Goal: Information Seeking & Learning: Compare options

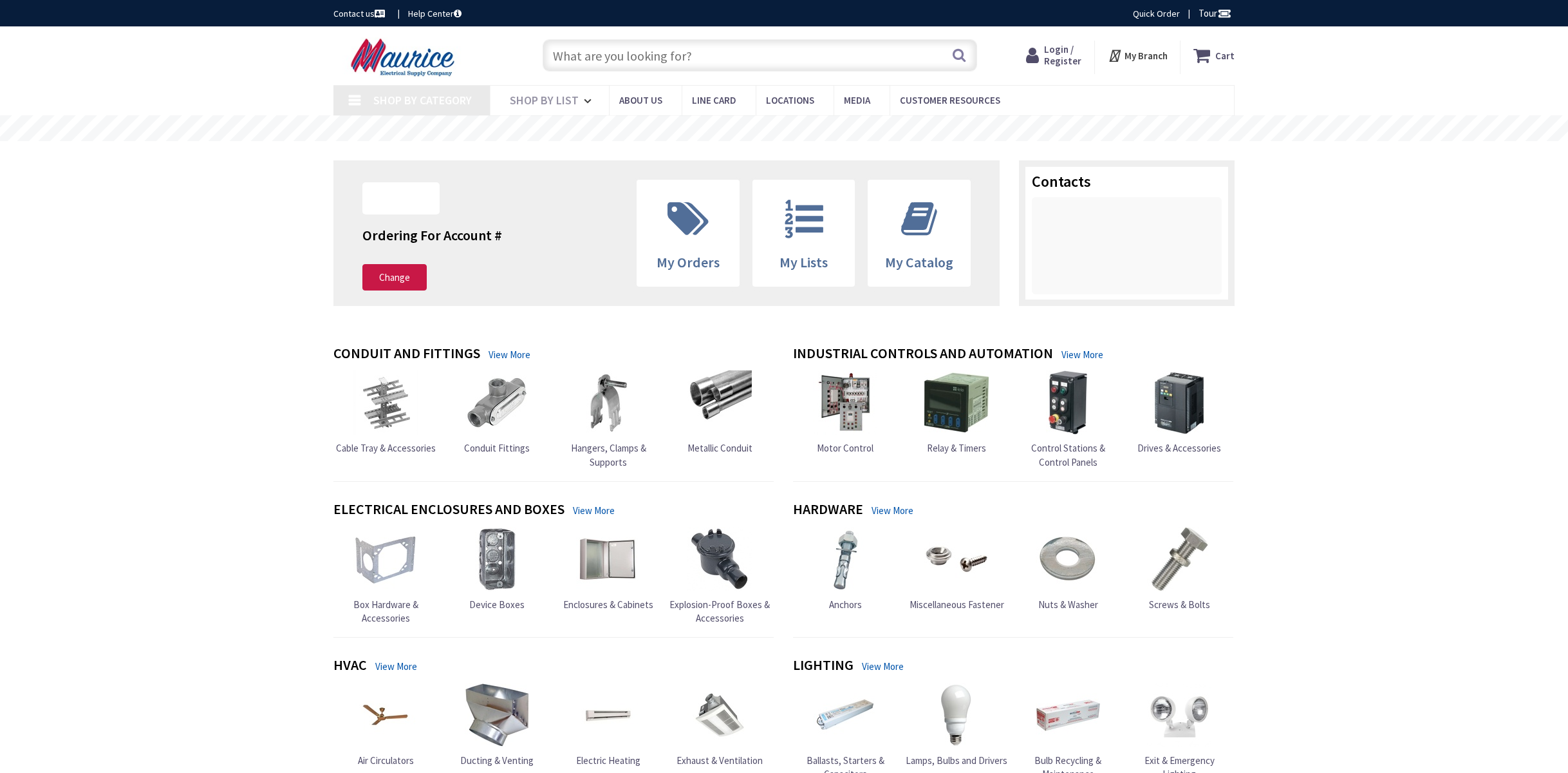
click at [677, 55] on input "text" at bounding box center [760, 55] width 435 height 32
type input "[PERSON_NAME] Dr, [PERSON_NAME][GEOGRAPHIC_DATA], [GEOGRAPHIC_DATA]"
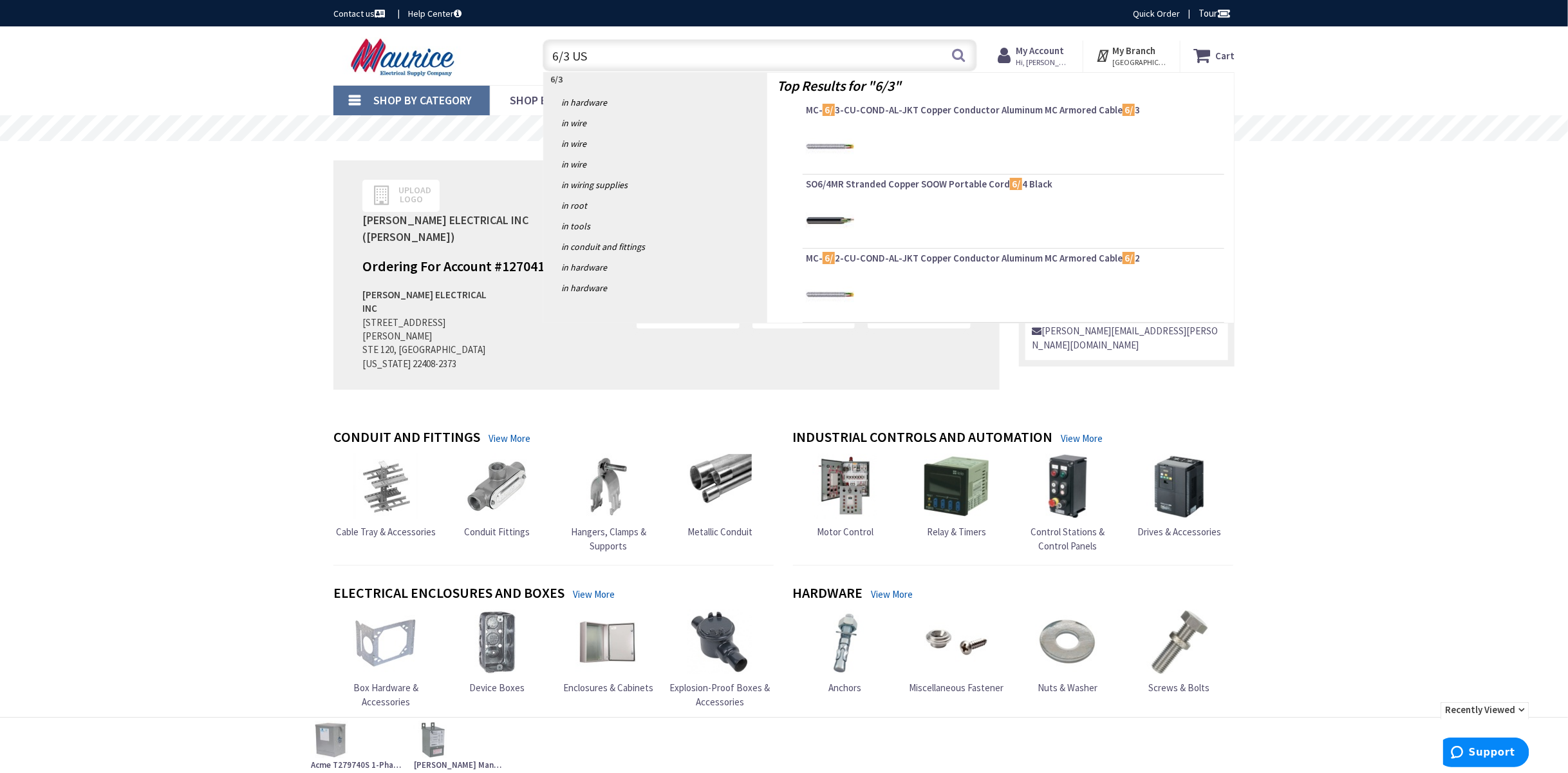
type input "6/3 USE"
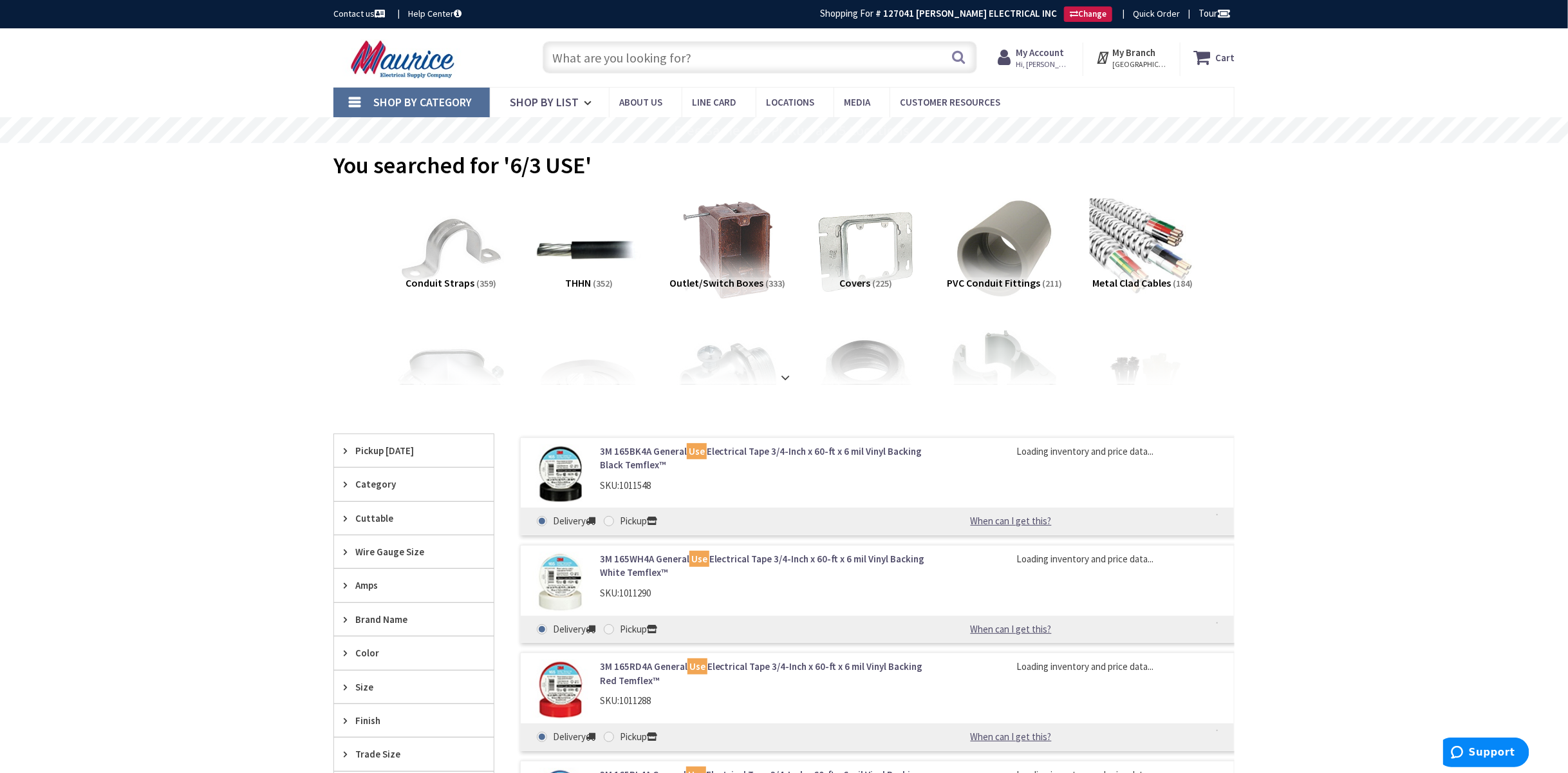
click at [639, 58] on input "text" at bounding box center [760, 57] width 435 height 32
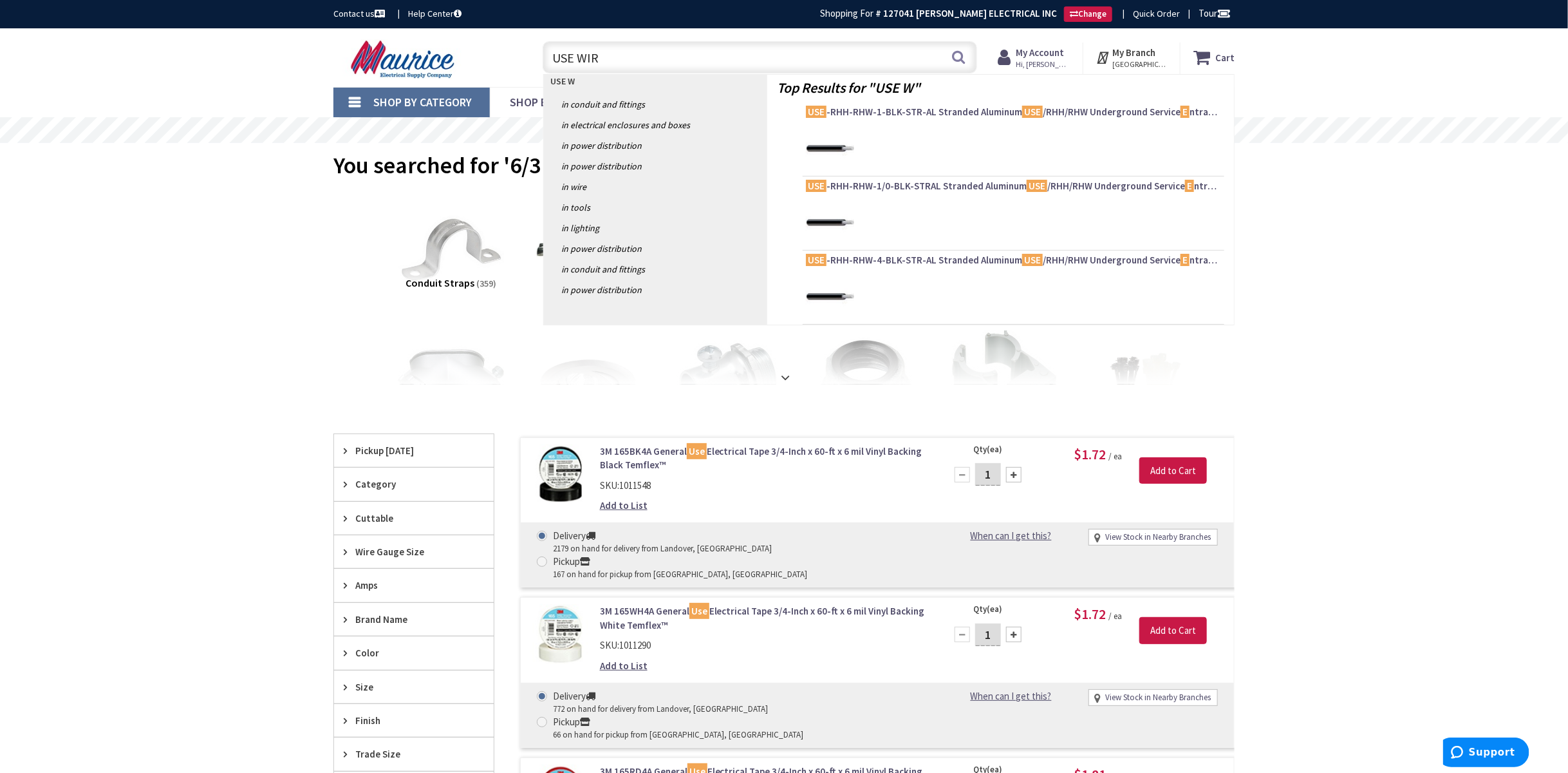
type input "USE WIRE"
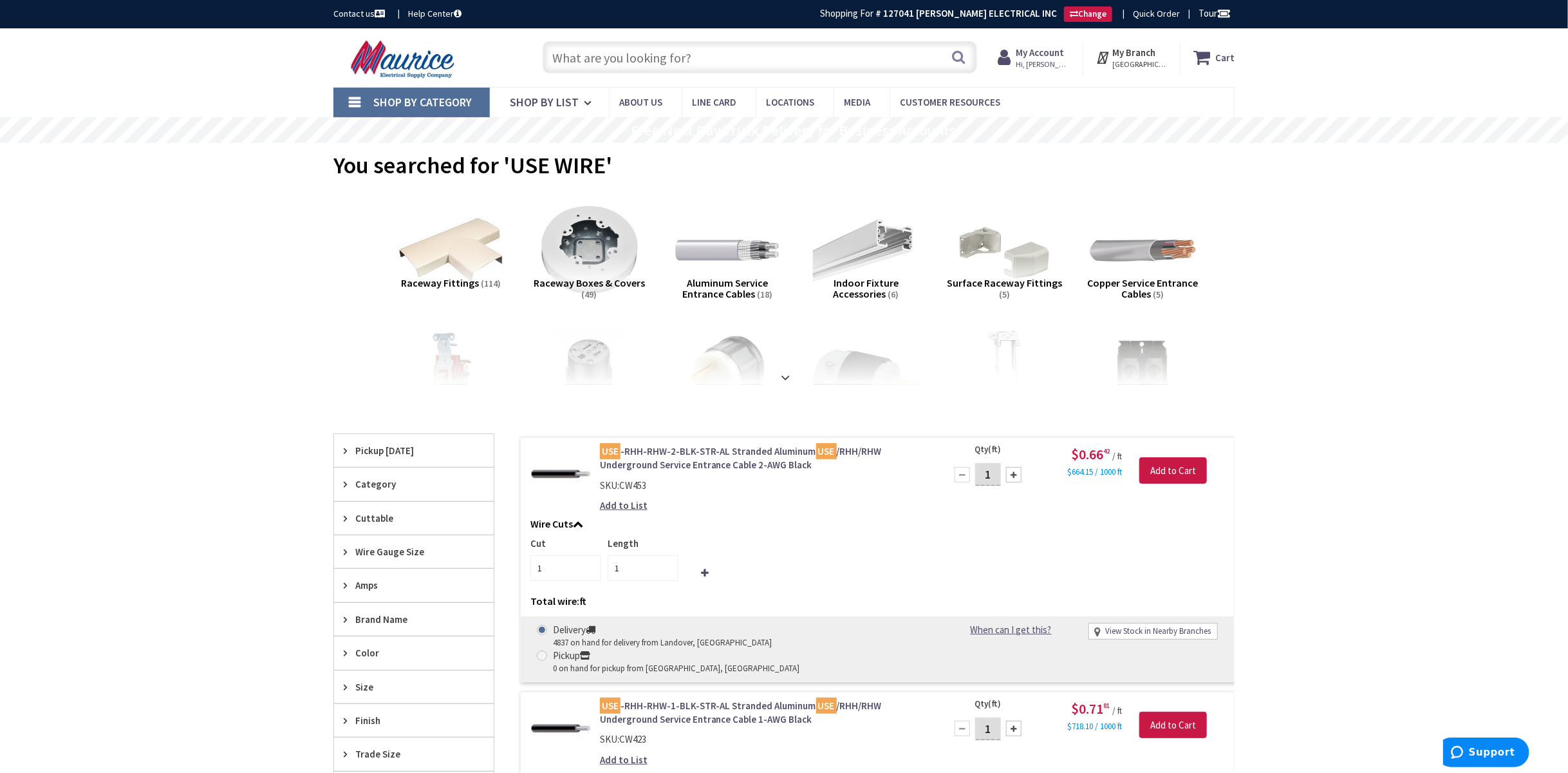
click at [699, 50] on input "text" at bounding box center [760, 57] width 435 height 32
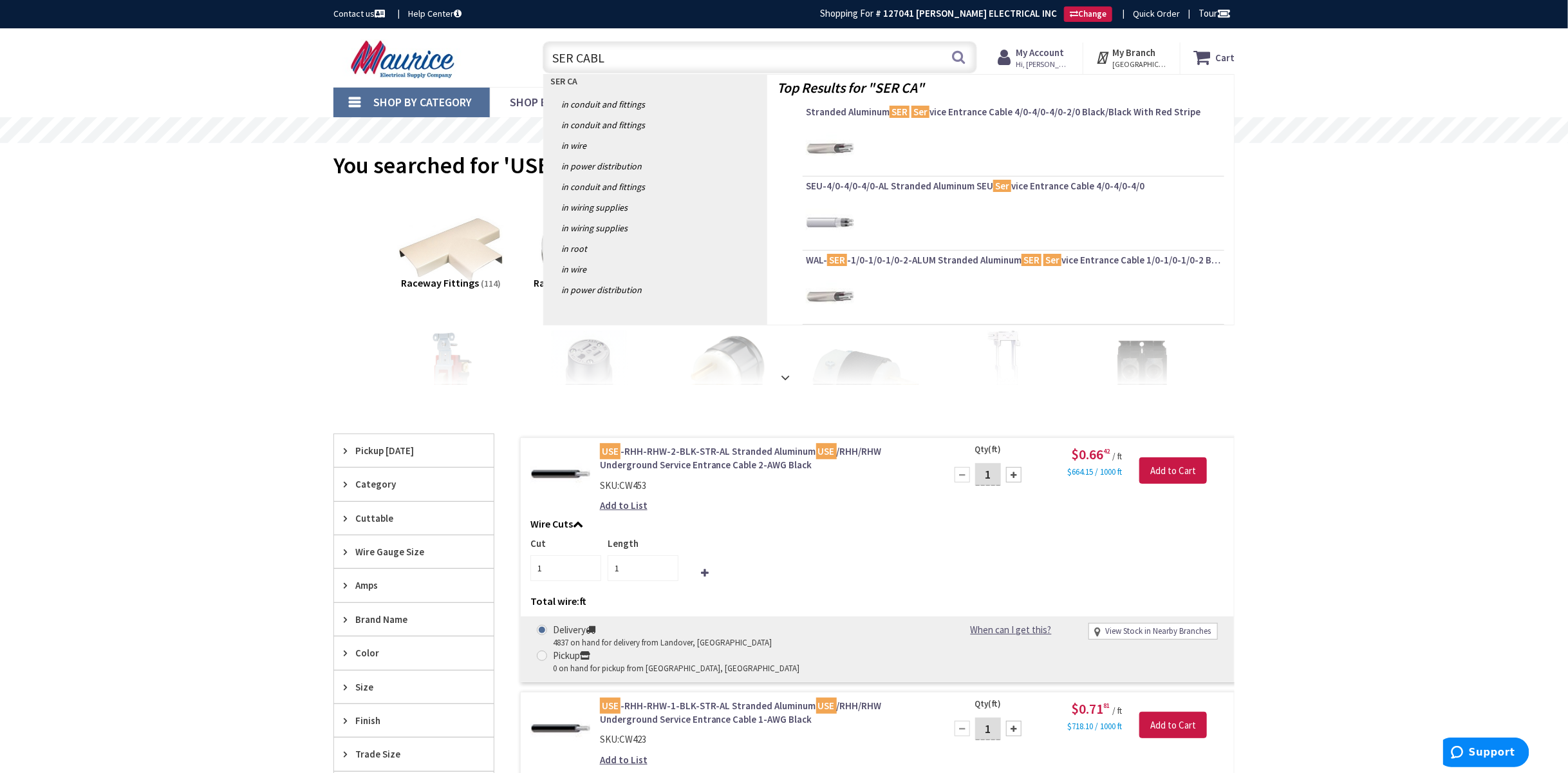
type input "SER CABLE"
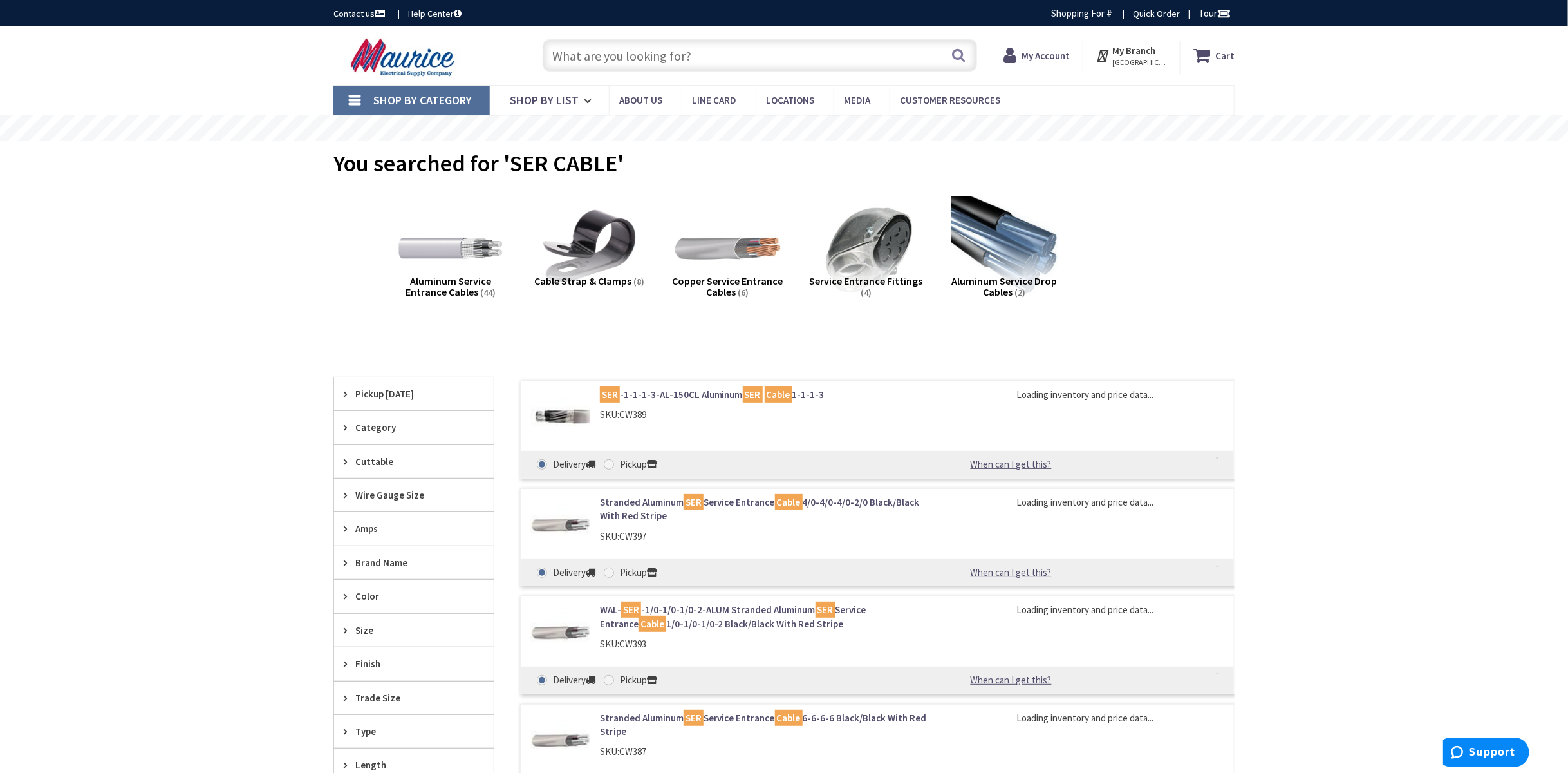
click at [718, 45] on input "text" at bounding box center [760, 55] width 435 height 32
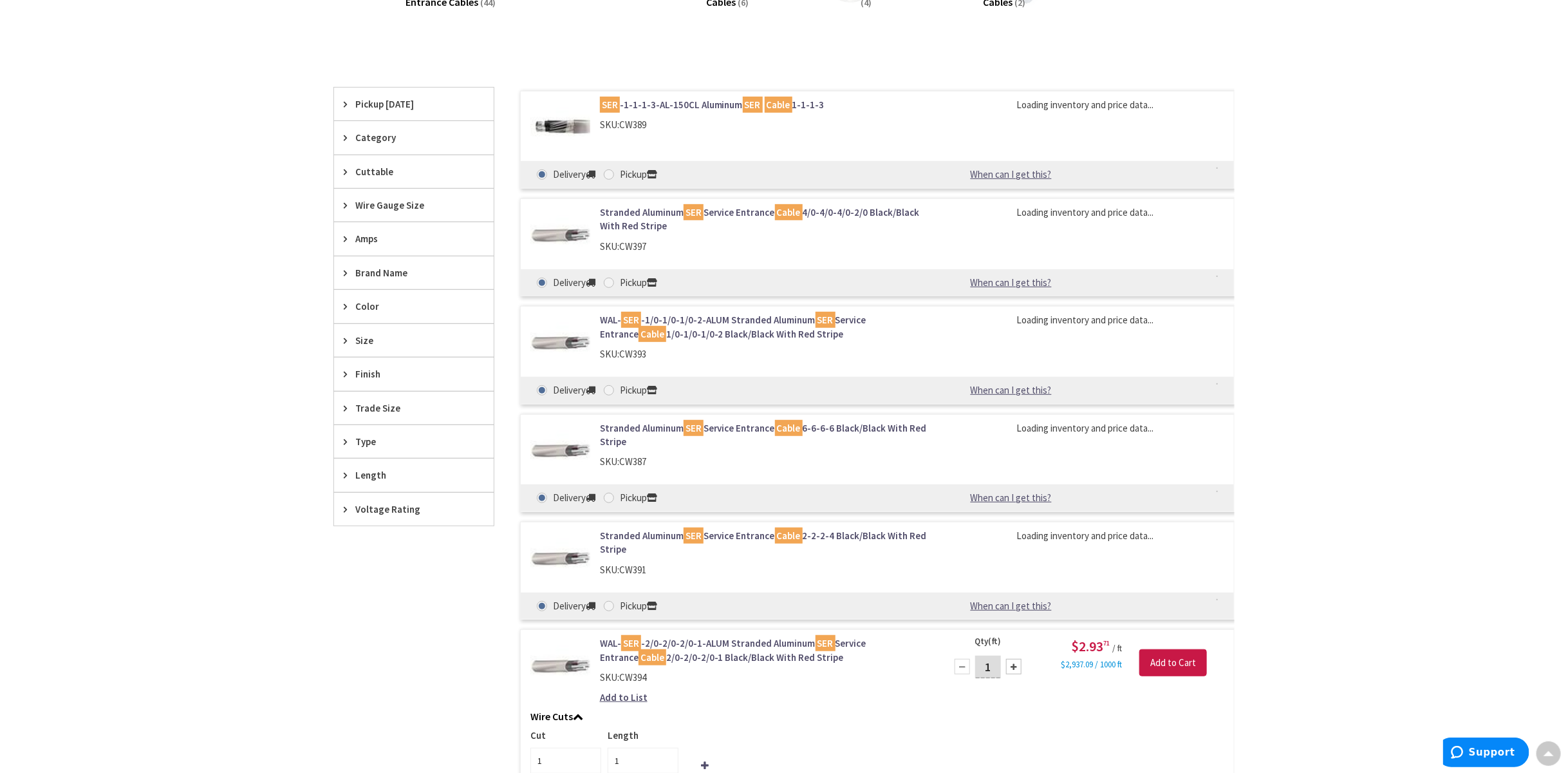
scroll to position [291, 0]
click at [345, 238] on icon at bounding box center [349, 239] width 9 height 9
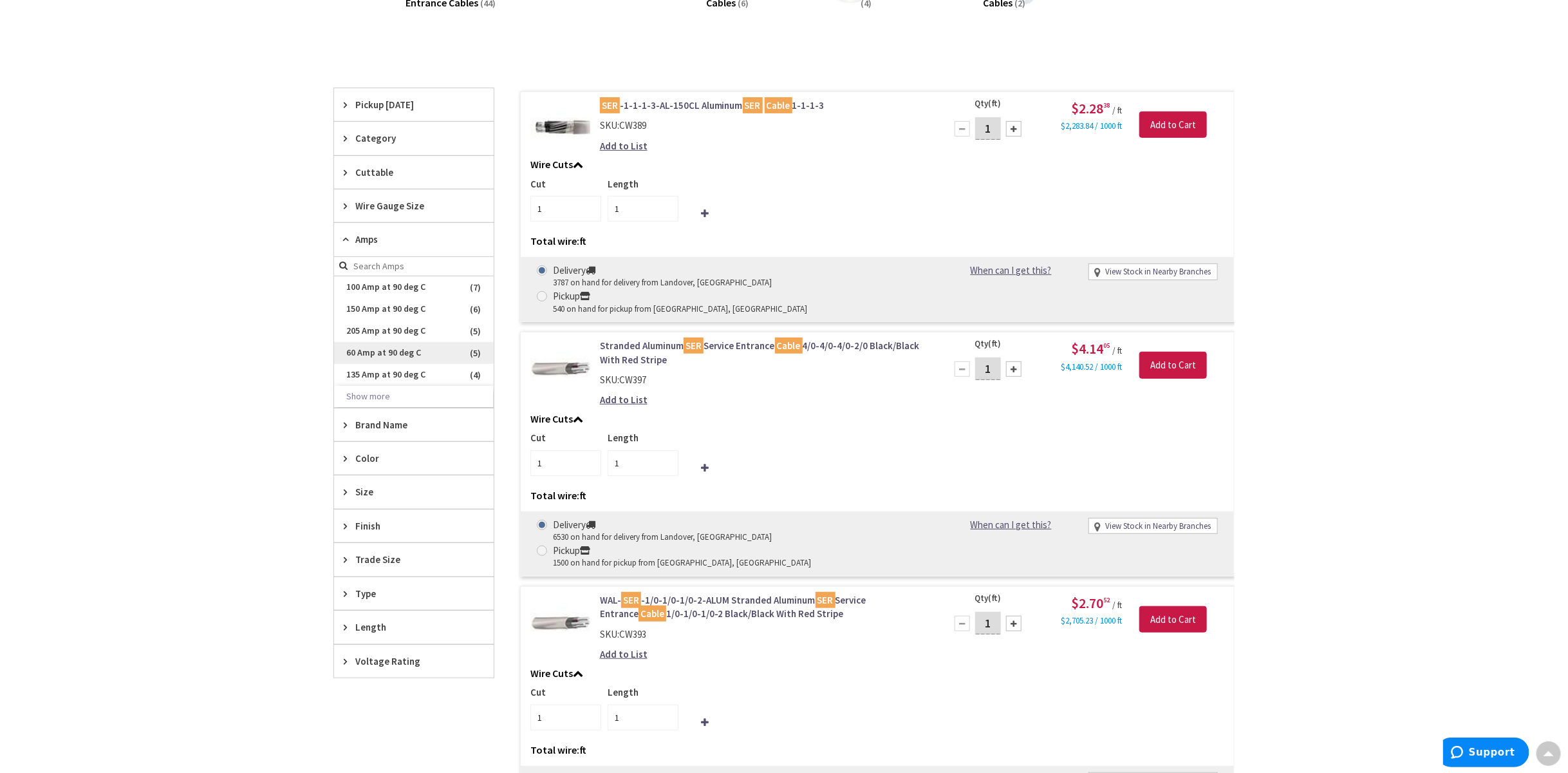
click at [360, 345] on span "60 Amp at 90 deg C" at bounding box center [414, 353] width 160 height 22
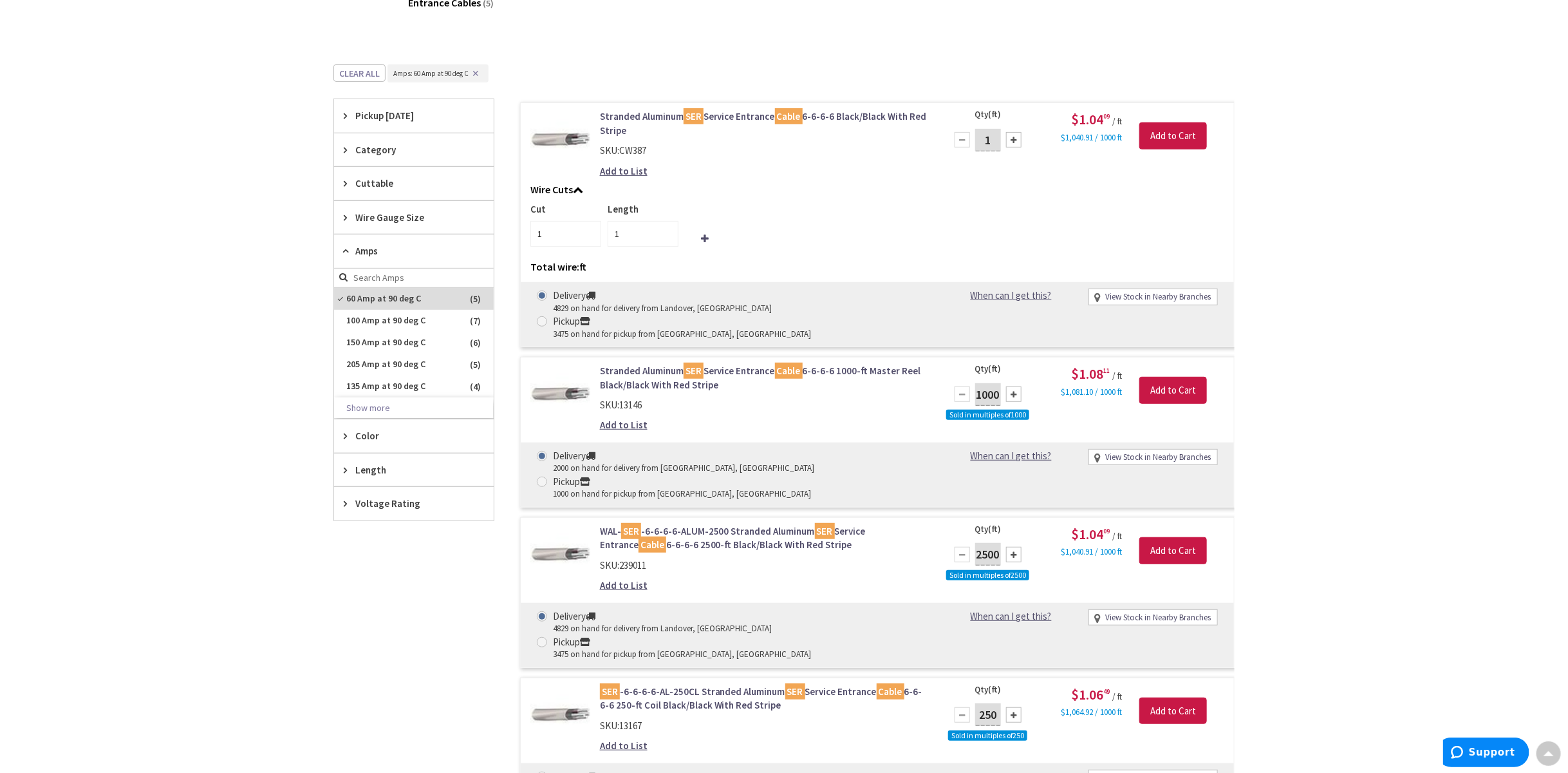
click at [347, 213] on icon at bounding box center [349, 217] width 9 height 9
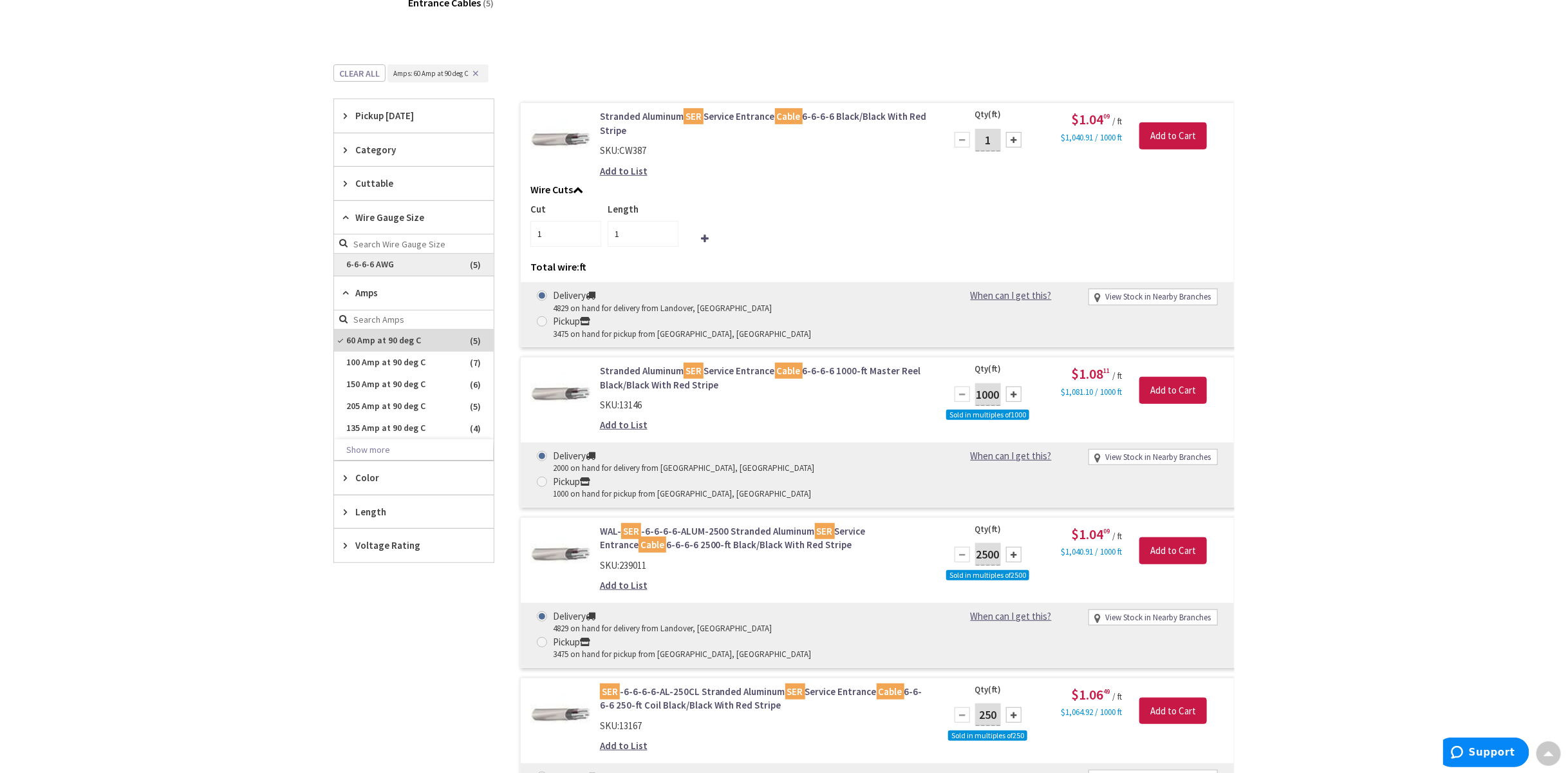
click at [374, 262] on span "6-6-6-6 AWG" at bounding box center [414, 265] width 160 height 22
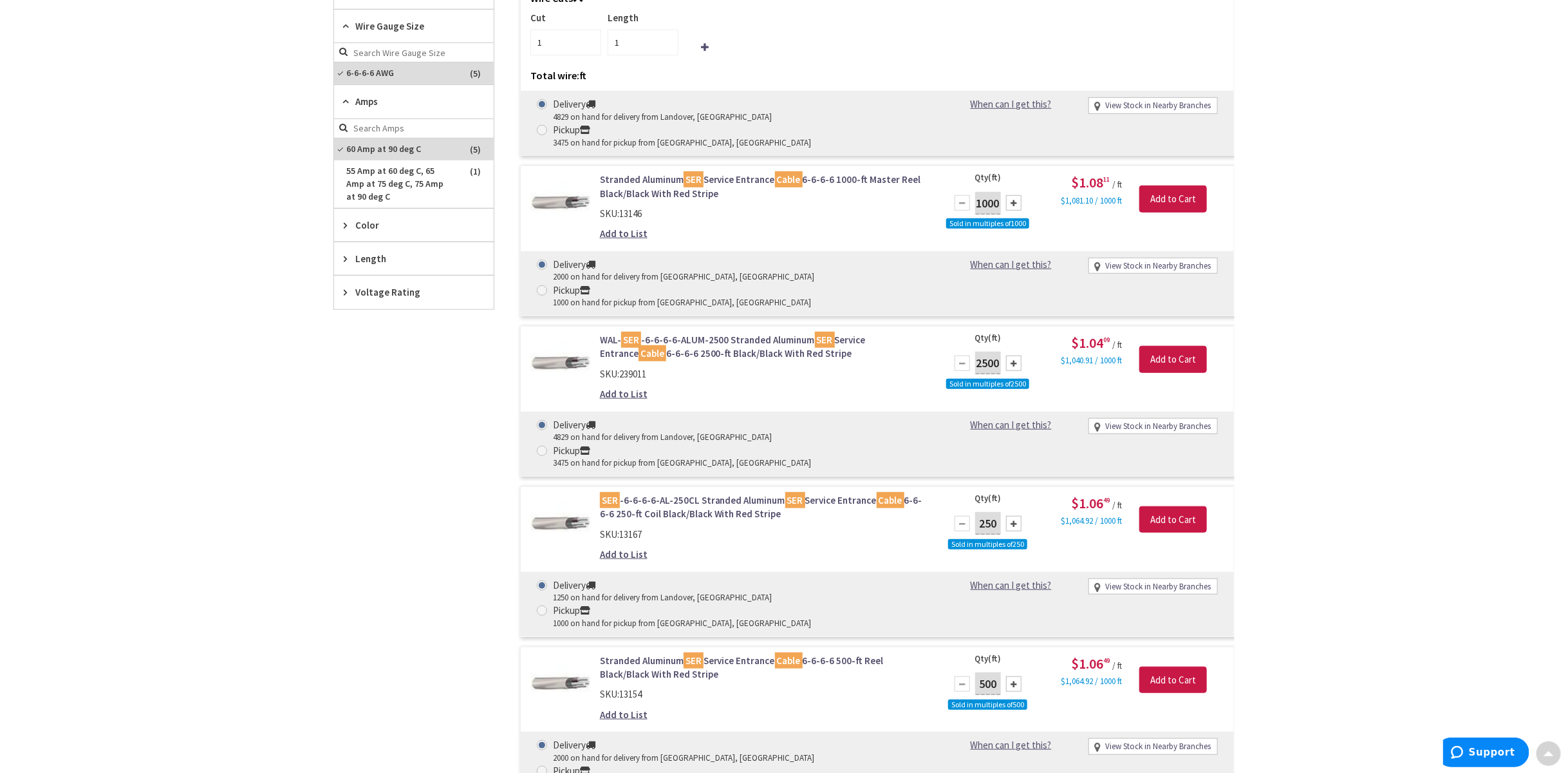
scroll to position [0, 0]
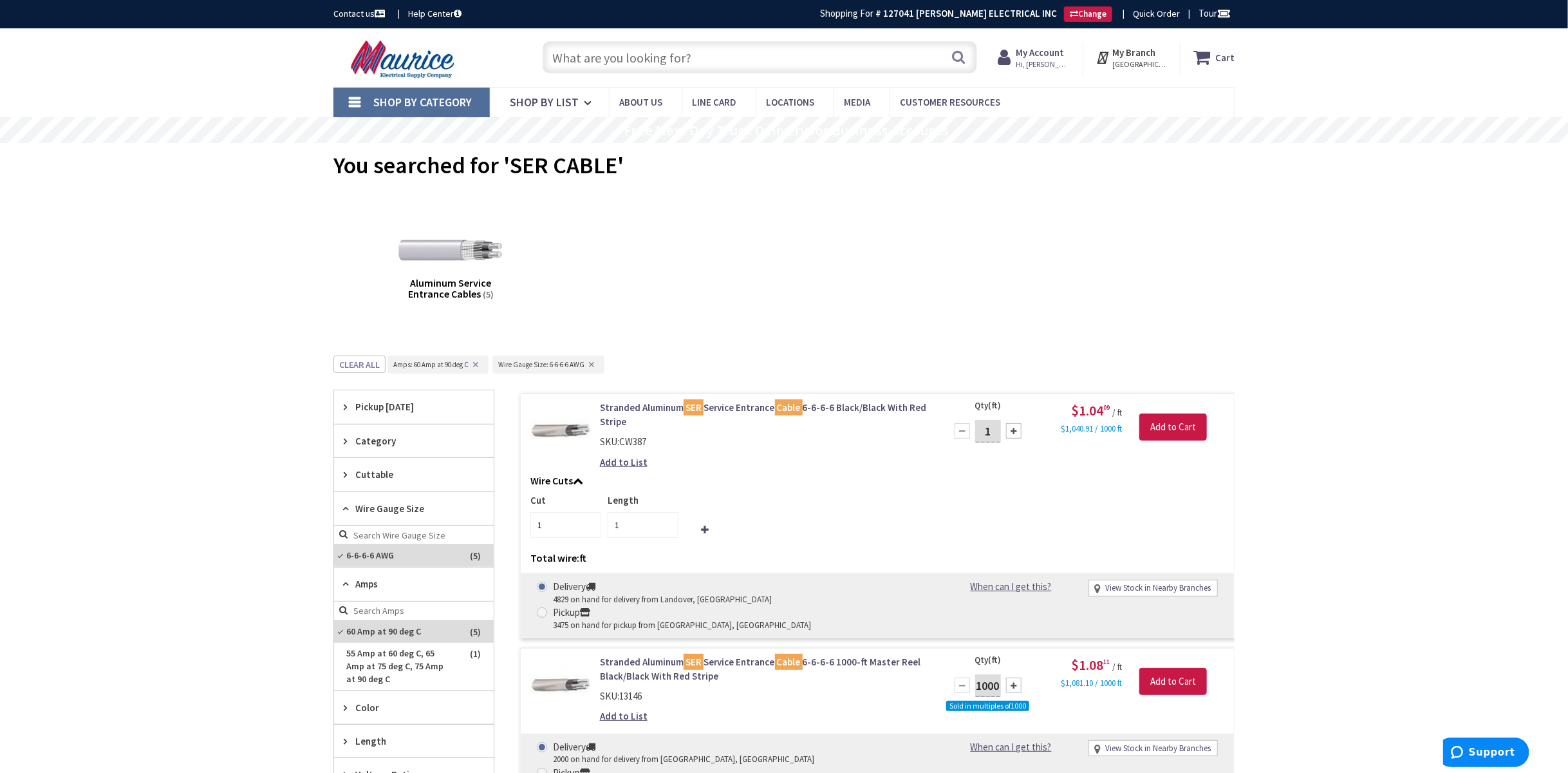
click at [694, 58] on input "text" at bounding box center [760, 57] width 435 height 32
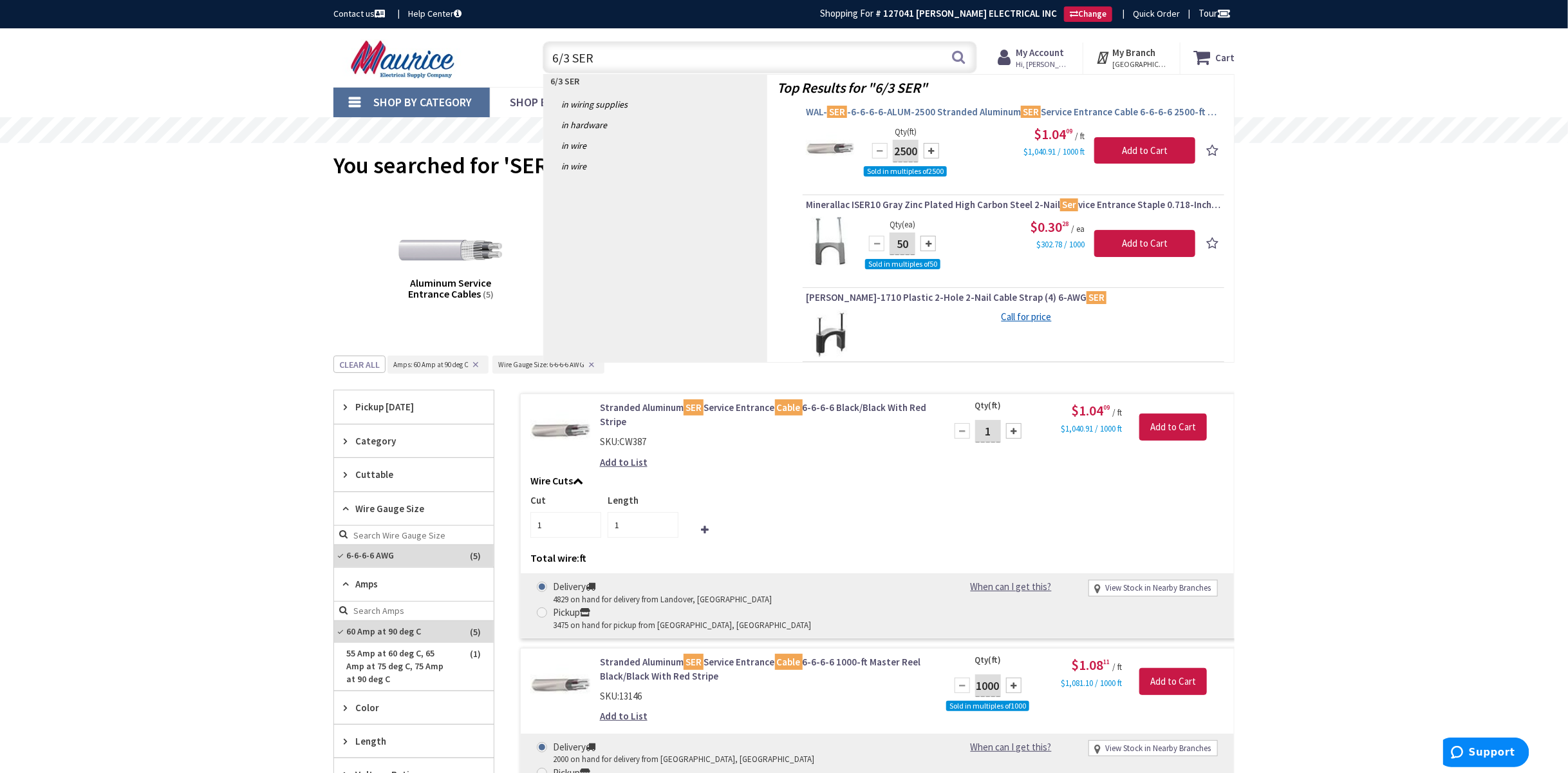
type input "6/3 SER"
click at [887, 108] on span "WAL- SER -6-6-6-6-ALUM-2500 Stranded Aluminum SER Service Entrance Cable 6-6-6-…" at bounding box center [1013, 112] width 415 height 13
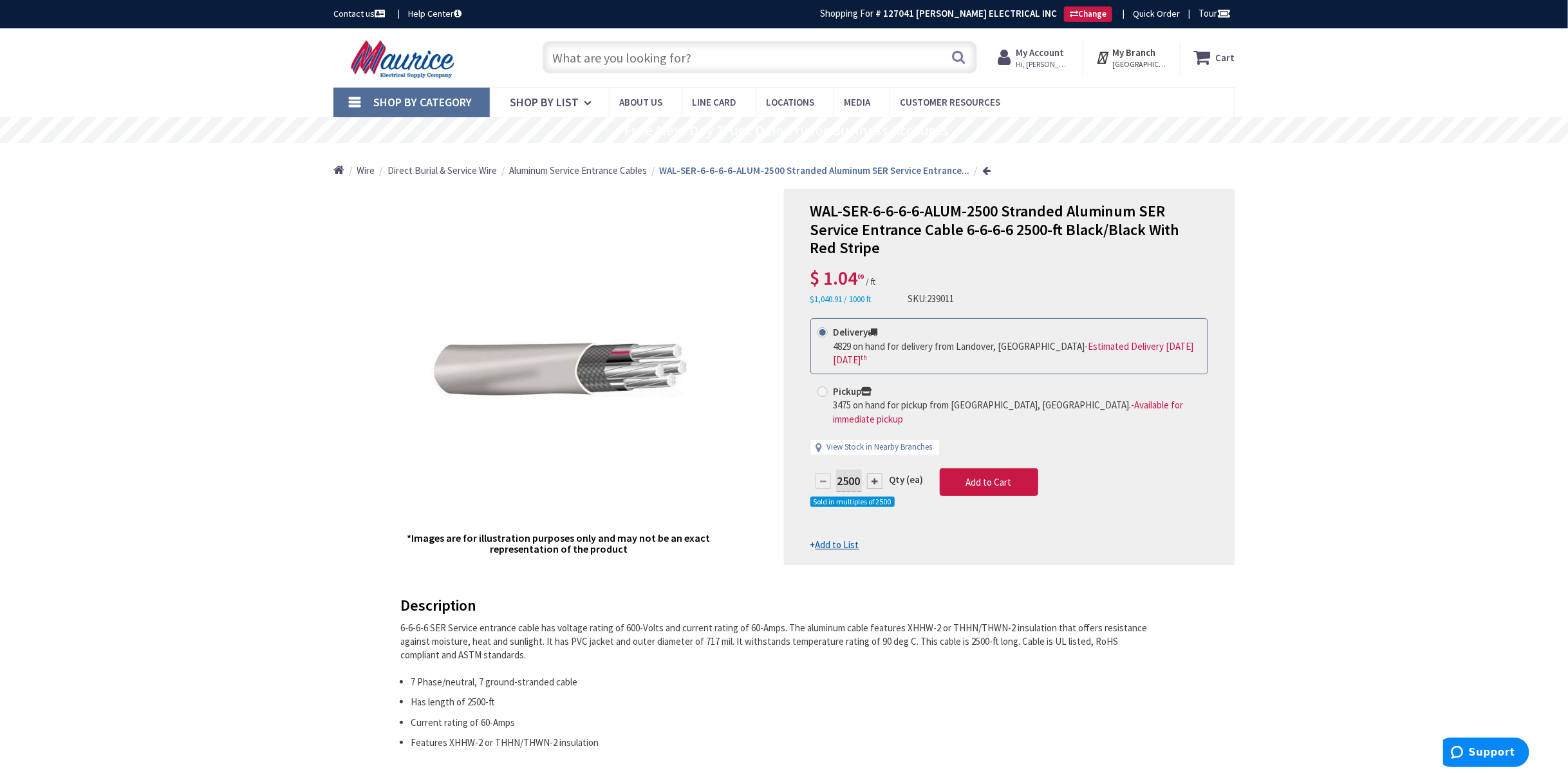
click at [722, 61] on input "text" at bounding box center [760, 57] width 435 height 32
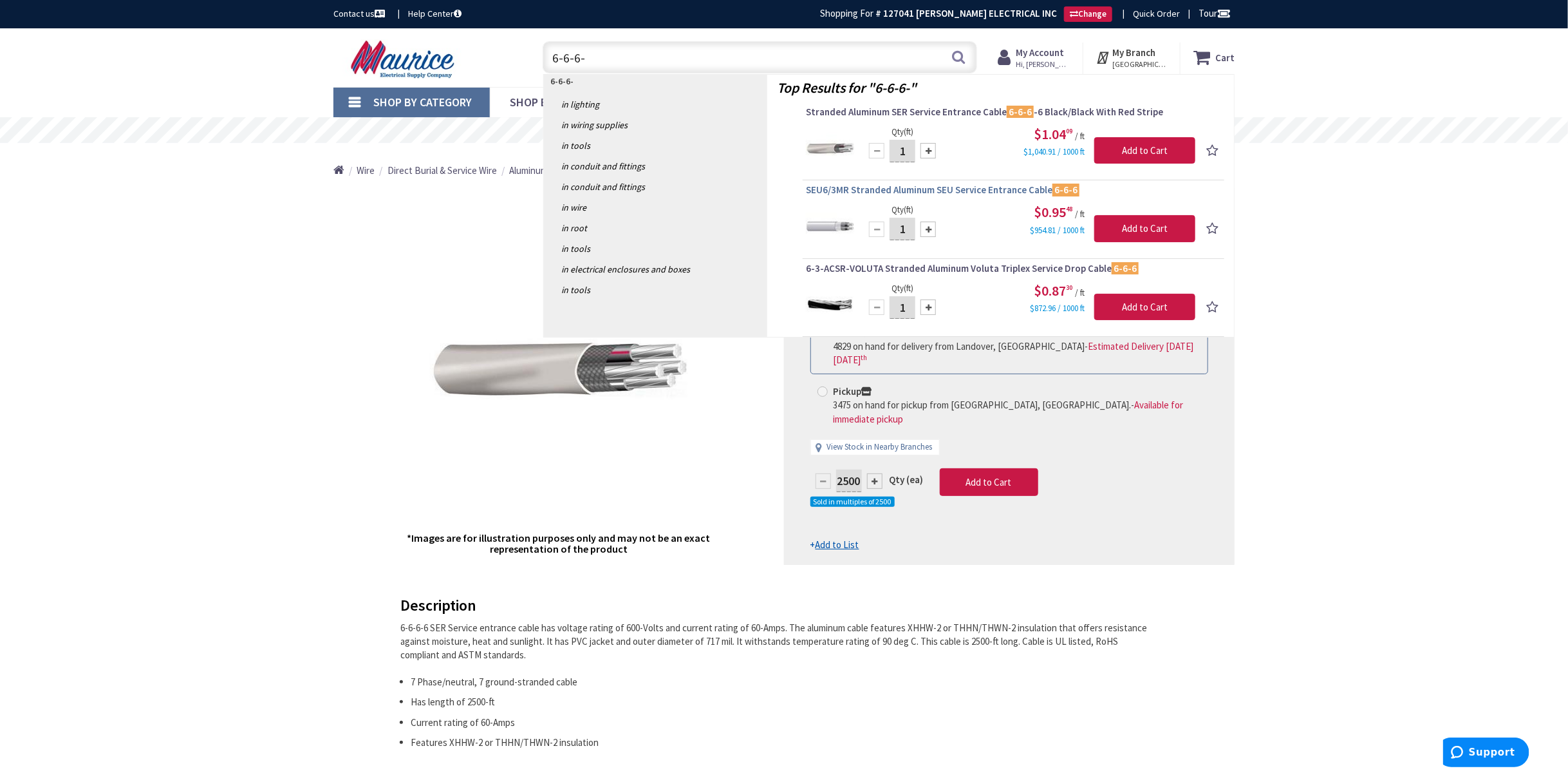
type input "6-6-6-"
click at [886, 189] on span "SEU6/3MR Stranded Aluminum SEU Service Entrance Cable 6-6-6" at bounding box center [1013, 190] width 415 height 13
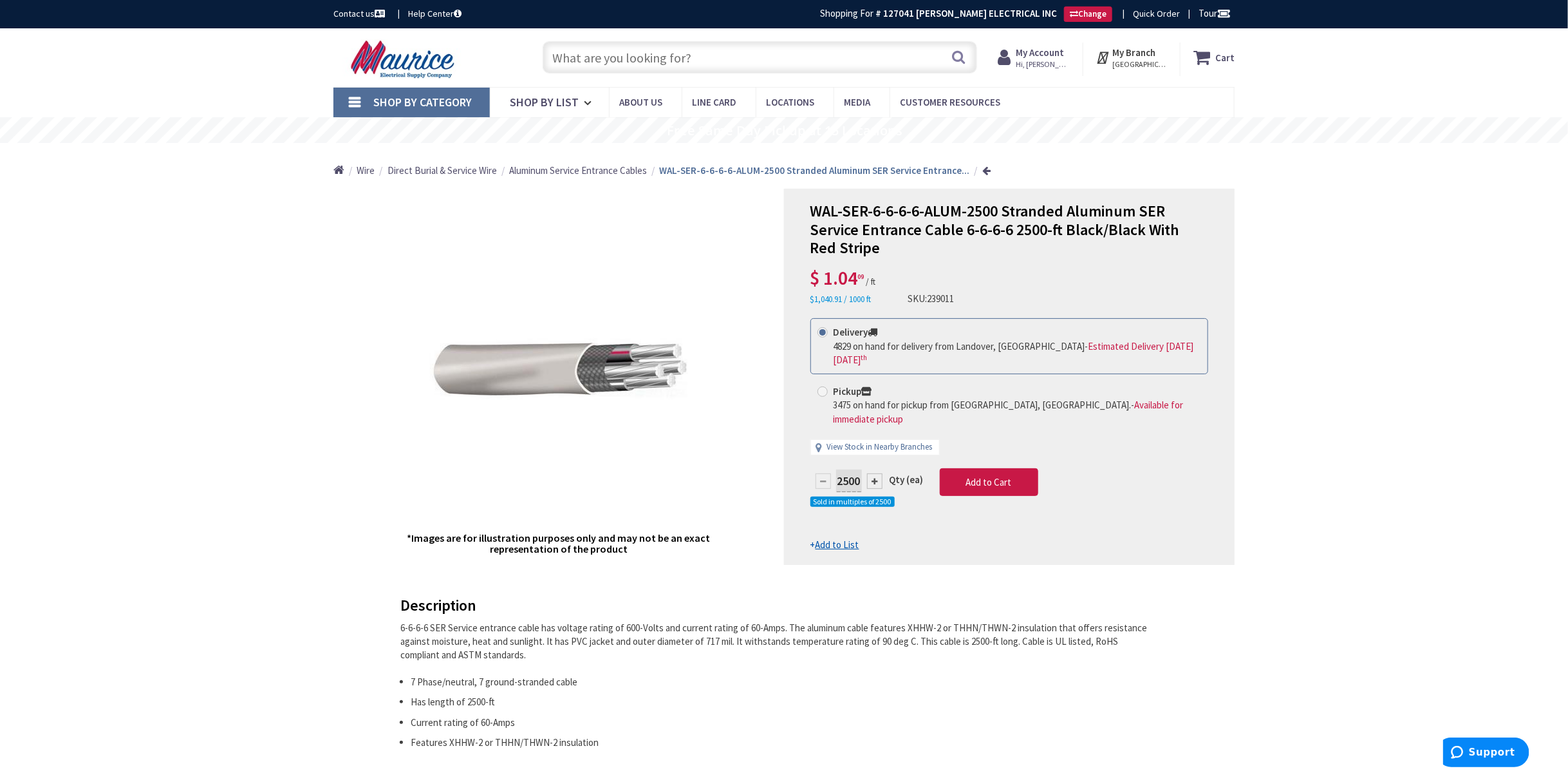
click at [748, 69] on input "text" at bounding box center [760, 57] width 435 height 32
click at [752, 63] on input "text" at bounding box center [760, 57] width 435 height 32
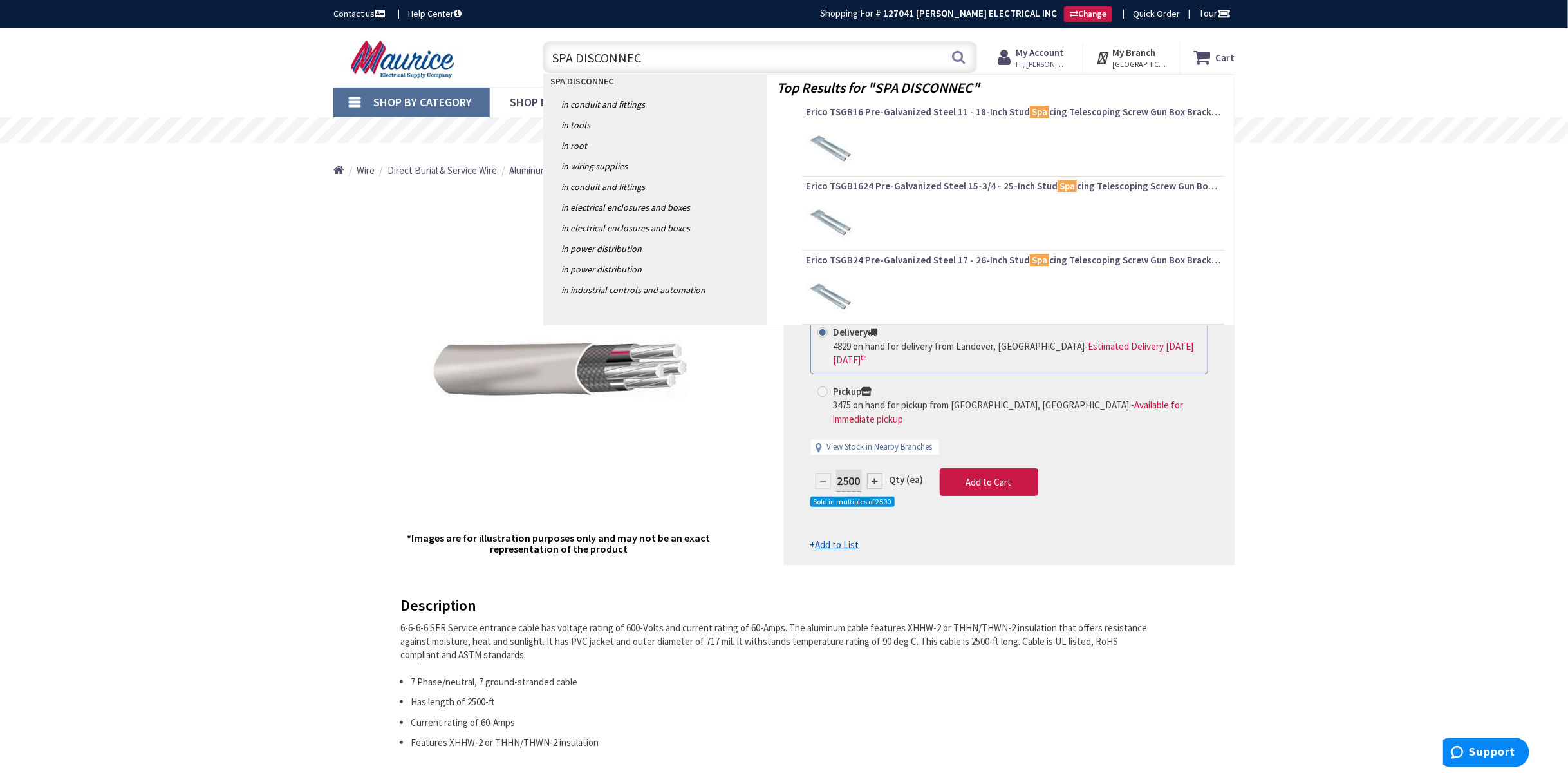
type input "SPA DISCONNECT"
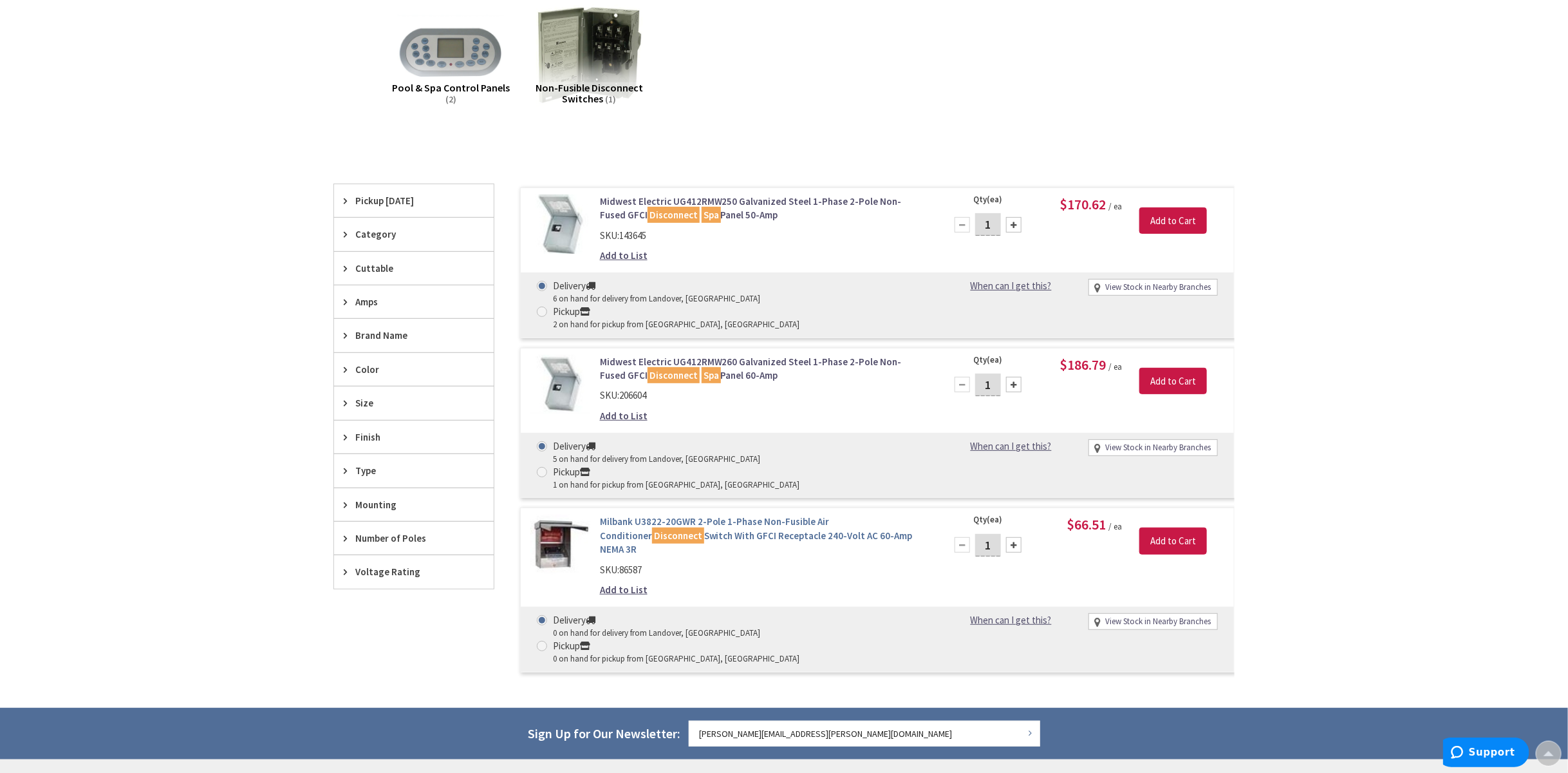
scroll to position [195, 0]
click at [703, 515] on link "Milbank U3822-20GWR 2-Pole 1-Phase Non-Fusible Air Conditioner Disconnect Switc…" at bounding box center [763, 535] width 328 height 41
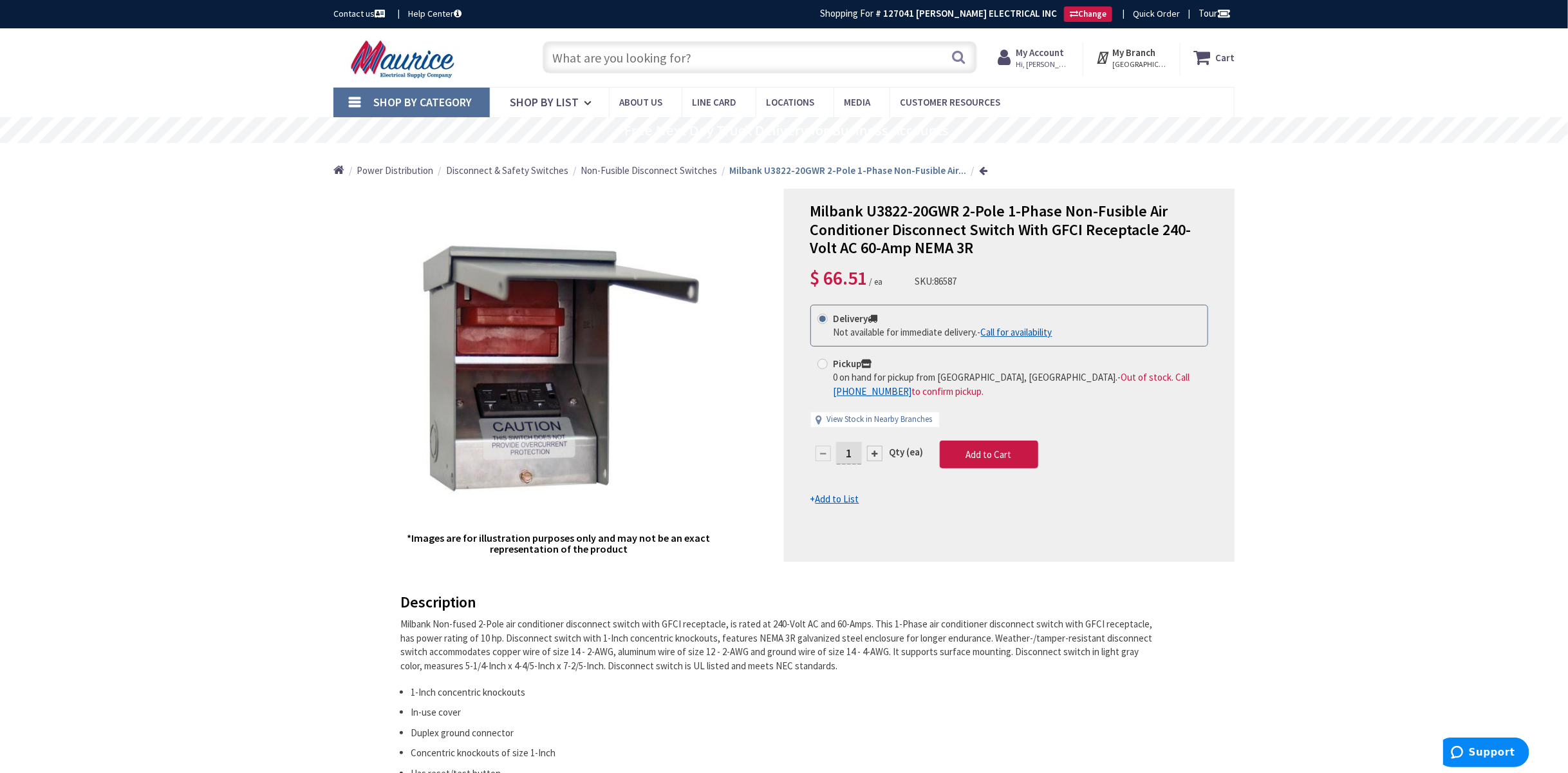
click at [710, 64] on input "text" at bounding box center [760, 57] width 435 height 32
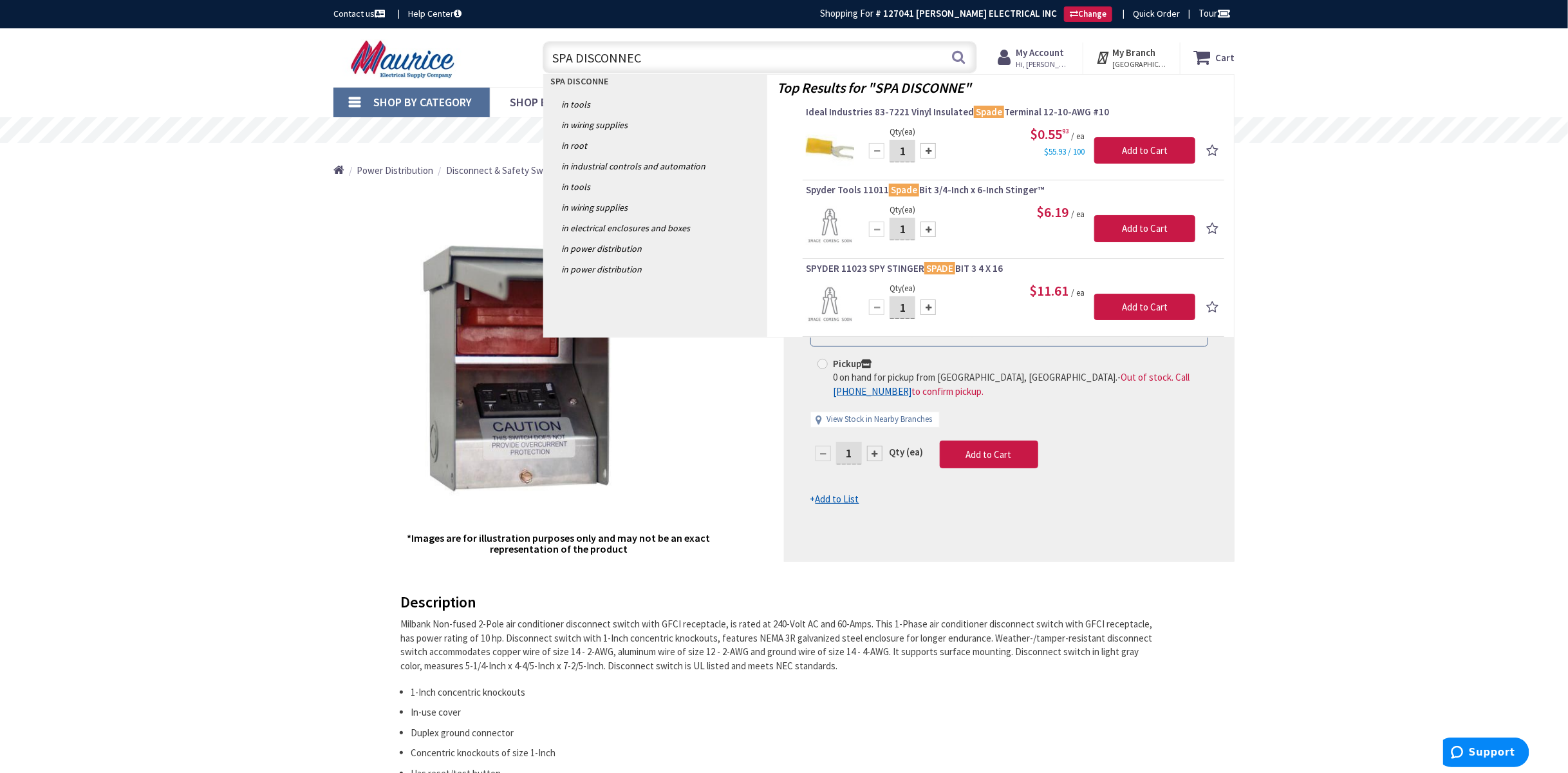
type input "SPA DISCONNECT"
